Goal: Task Accomplishment & Management: Use online tool/utility

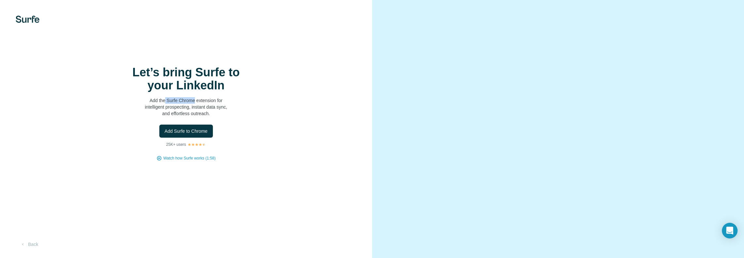
drag, startPoint x: 165, startPoint y: 118, endPoint x: 194, endPoint y: 120, distance: 28.8
click at [194, 117] on p "Add the Surfe Chrome extension for intelligent prospecting, instant data sync, …" at bounding box center [186, 107] width 131 height 20
click at [27, 15] on div "Let’s bring Surfe to your LinkedIn Add the Surfe Chrome extension for intellige…" at bounding box center [186, 129] width 372 height 258
